Goal: Transaction & Acquisition: Purchase product/service

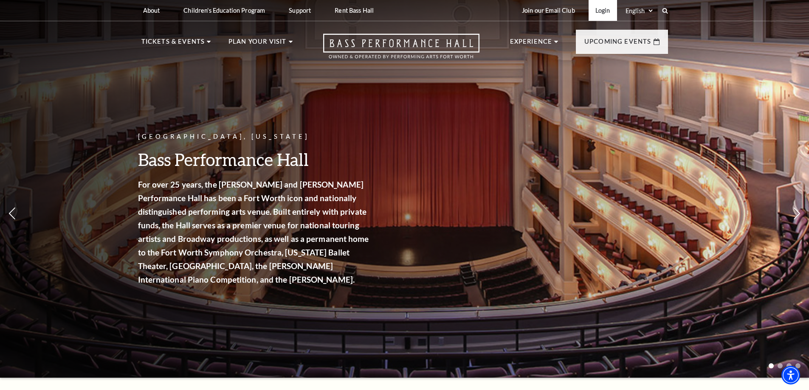
click at [602, 11] on link "Login" at bounding box center [603, 10] width 28 height 21
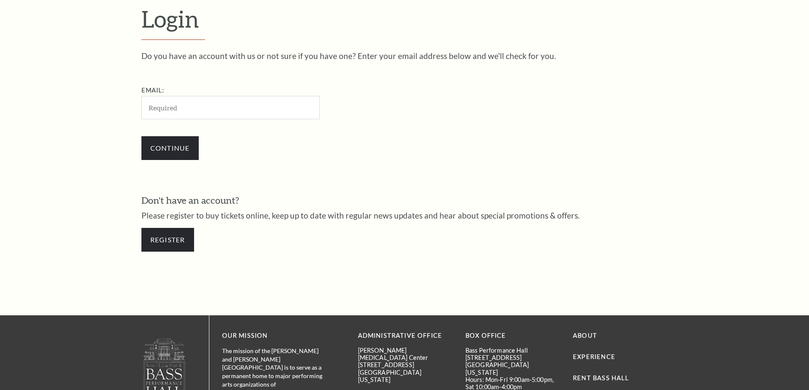
scroll to position [284, 0]
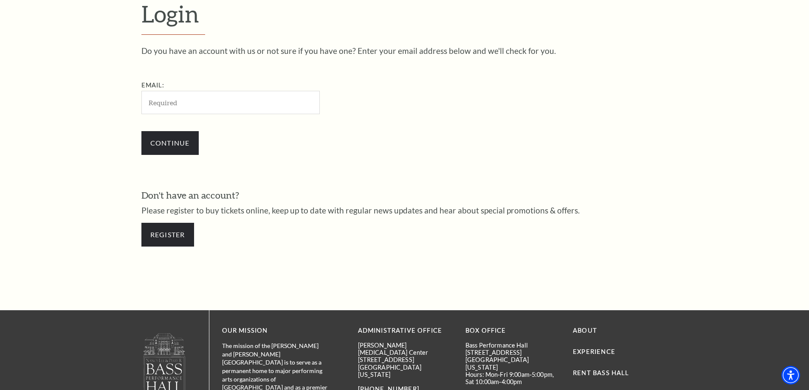
click at [212, 101] on input "Email:" at bounding box center [230, 102] width 178 height 23
type input "[EMAIL_ADDRESS][DOMAIN_NAME]"
click at [160, 143] on input "Continue" at bounding box center [169, 143] width 57 height 24
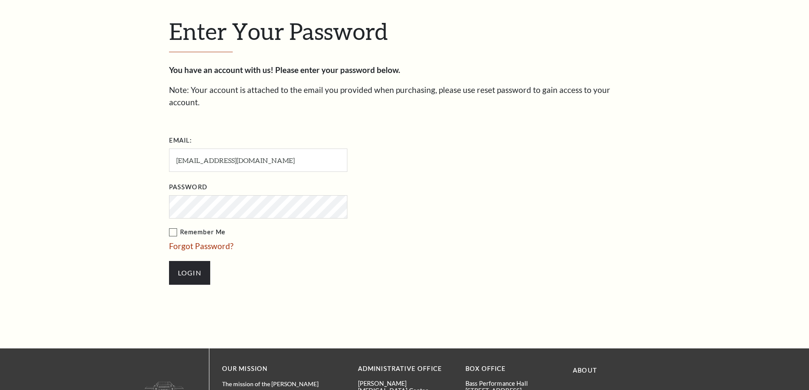
scroll to position [292, 0]
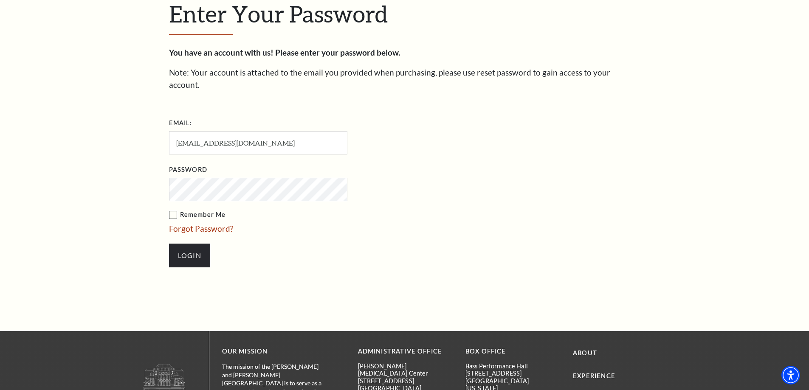
click at [169, 244] on input "Login" at bounding box center [189, 256] width 41 height 24
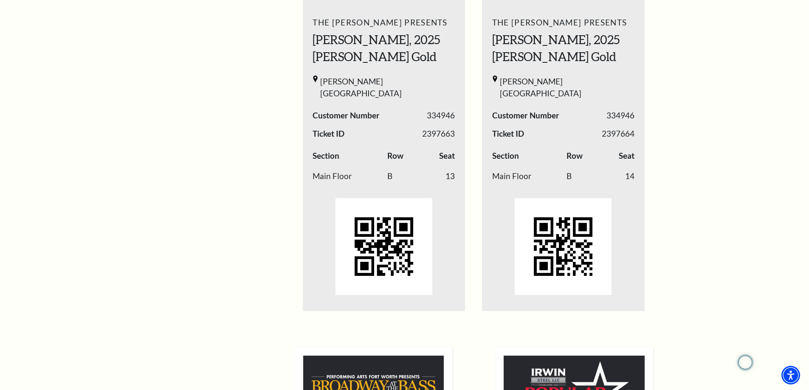
scroll to position [368, 0]
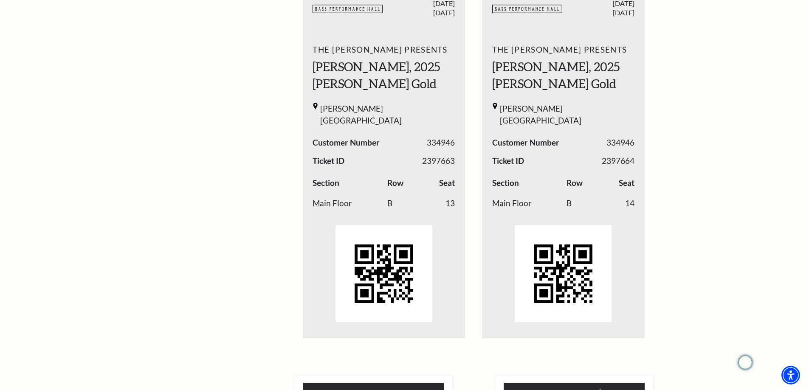
click at [428, 90] on h2 "[PERSON_NAME], 2025 [PERSON_NAME] Gold" at bounding box center [384, 76] width 142 height 34
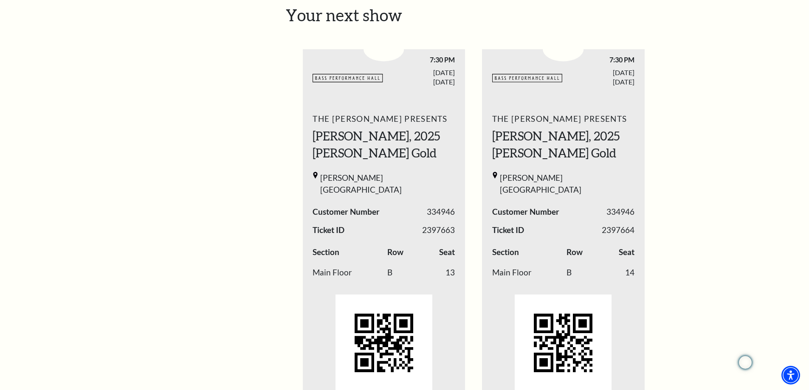
scroll to position [298, 0]
click at [386, 60] on span "1 / 2" at bounding box center [384, 50] width 41 height 24
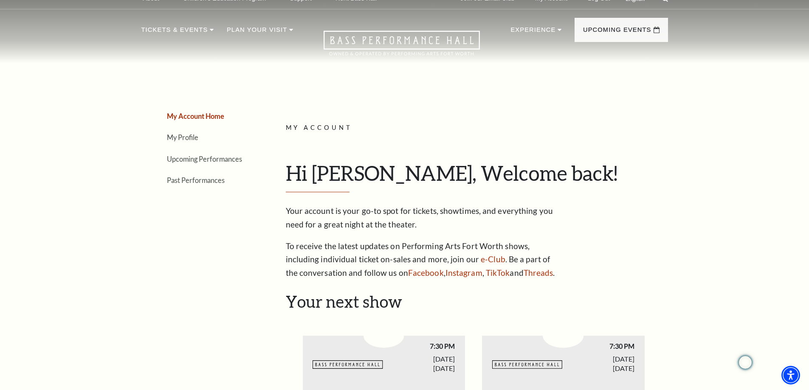
scroll to position [11, 0]
click at [186, 161] on link "Upcoming Performances" at bounding box center [204, 160] width 75 height 8
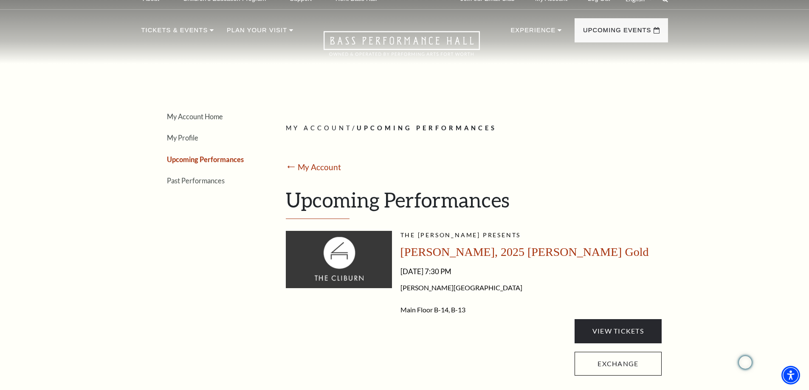
scroll to position [123, 0]
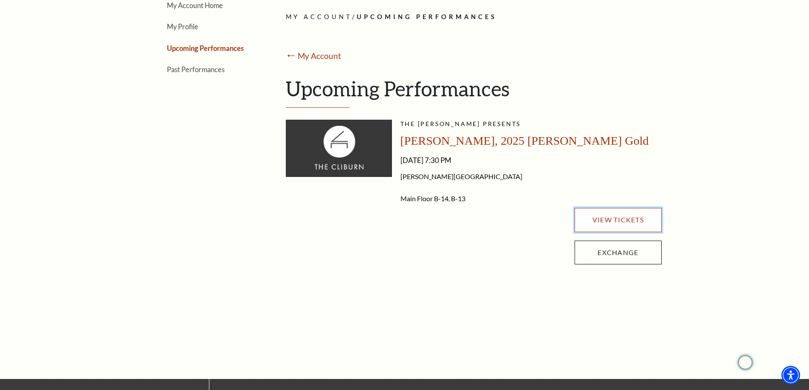
click at [611, 225] on link "View Tickets" at bounding box center [618, 220] width 87 height 24
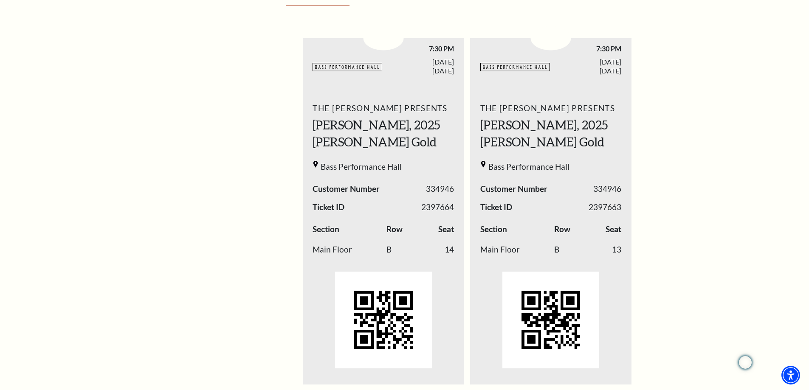
scroll to position [249, 0]
